Goal: Information Seeking & Learning: Learn about a topic

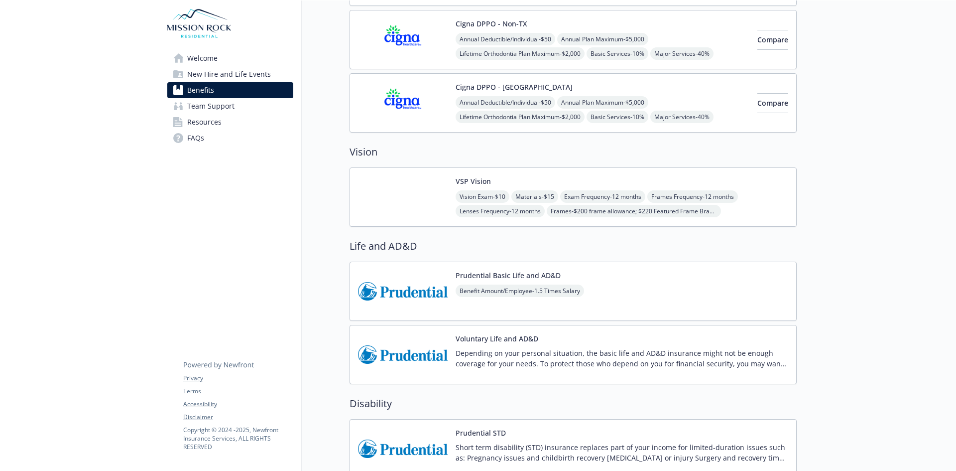
scroll to position [448, 0]
click at [211, 103] on span "Team Support" at bounding box center [210, 106] width 47 height 16
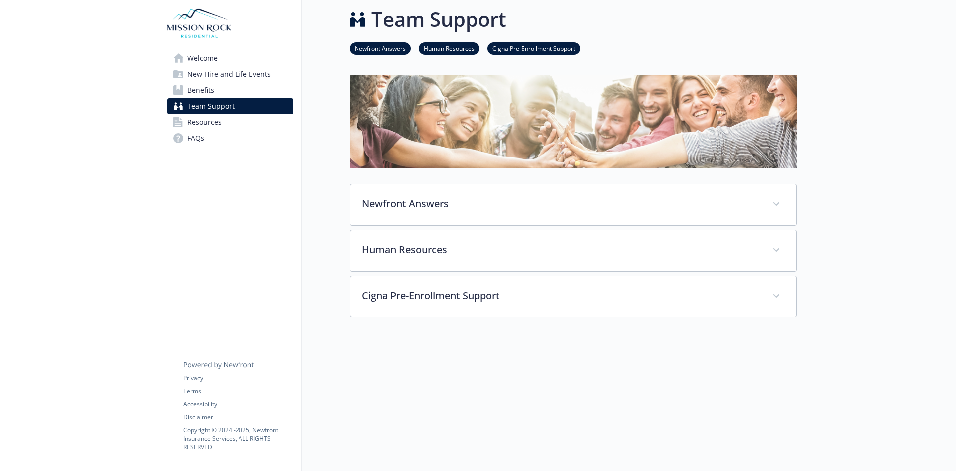
scroll to position [58, 0]
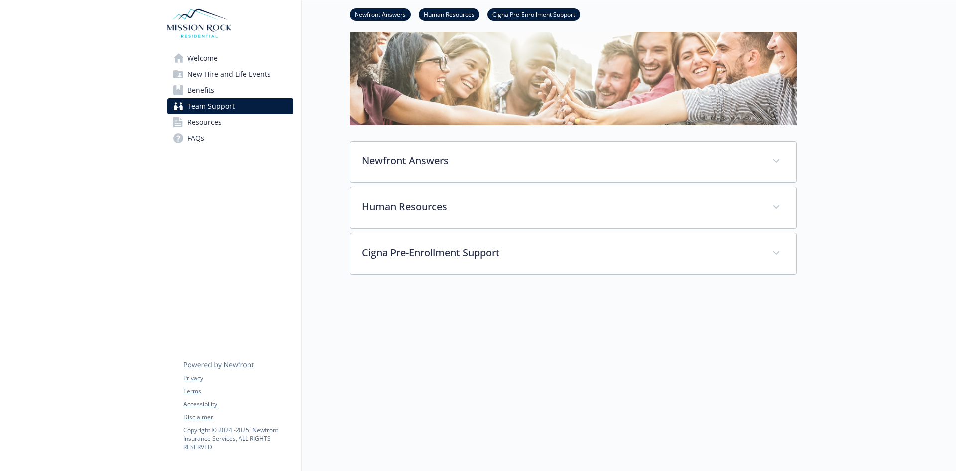
click at [208, 120] on span "Resources" at bounding box center [204, 122] width 34 height 16
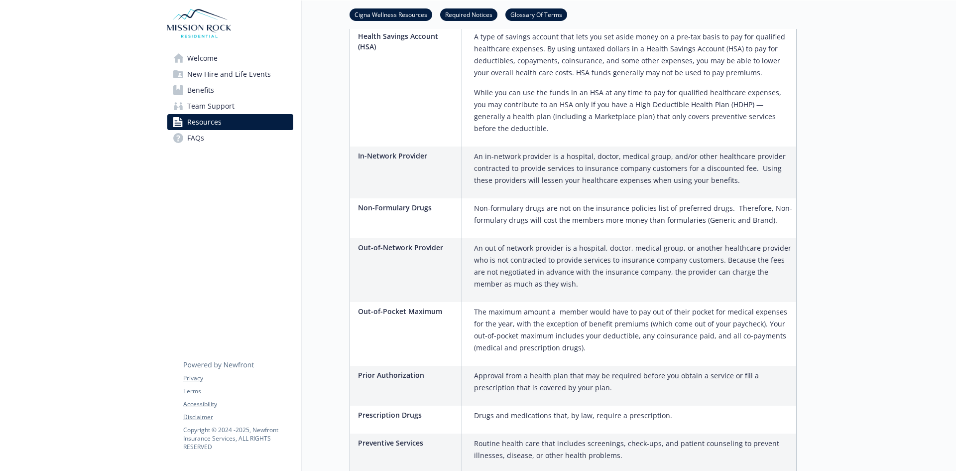
scroll to position [1751, 0]
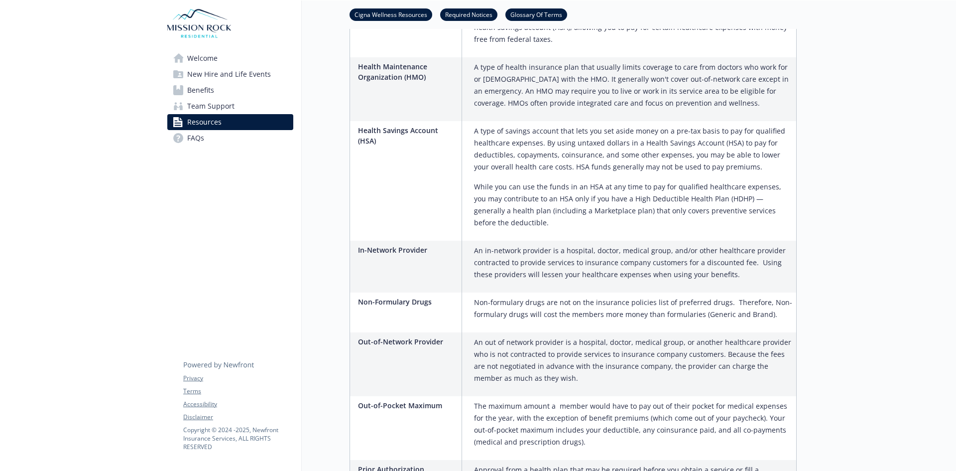
click at [188, 139] on span "FAQs" at bounding box center [195, 138] width 17 height 16
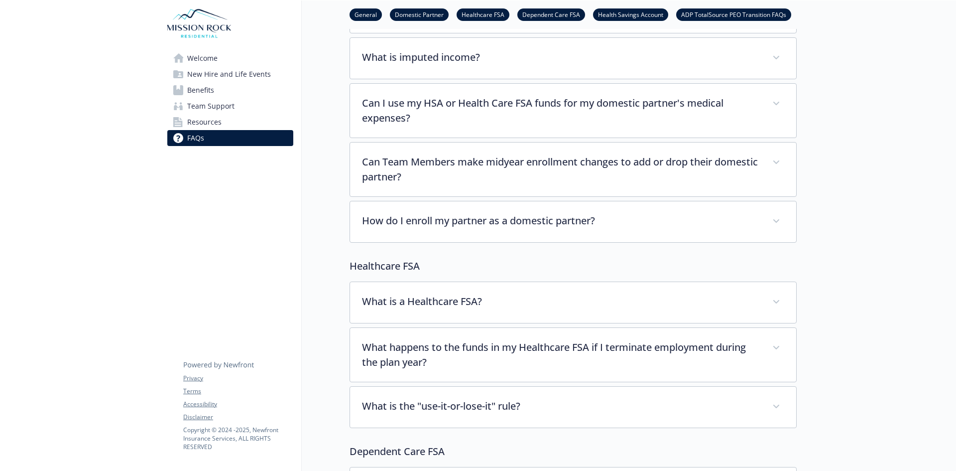
scroll to position [307, 0]
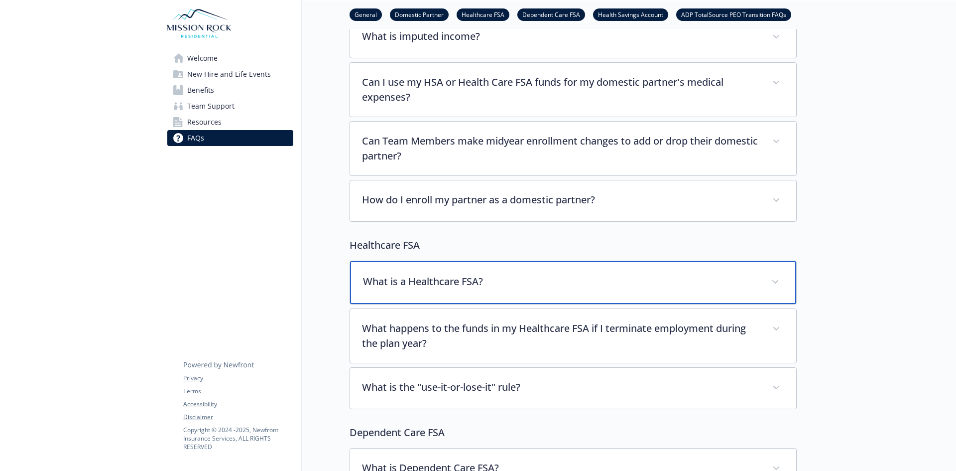
click at [391, 284] on p "What is a Healthcare FSA?" at bounding box center [561, 281] width 396 height 15
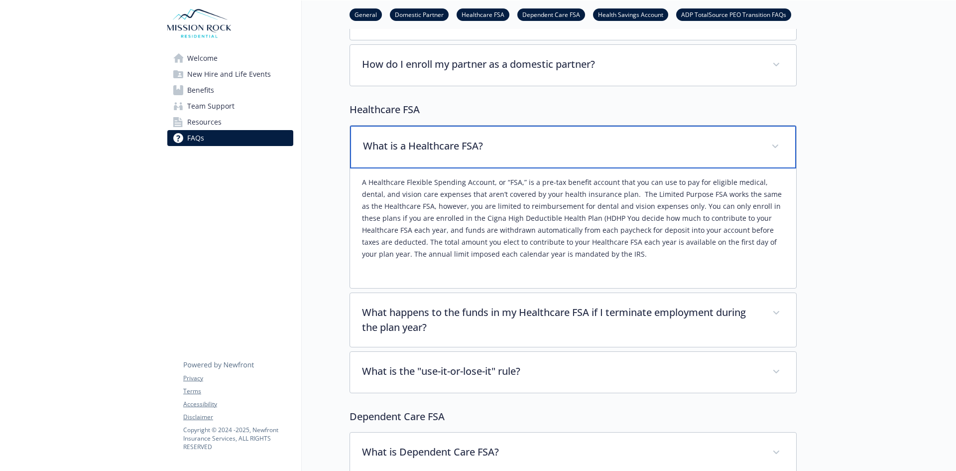
scroll to position [457, 0]
